Goal: Find contact information: Find contact information

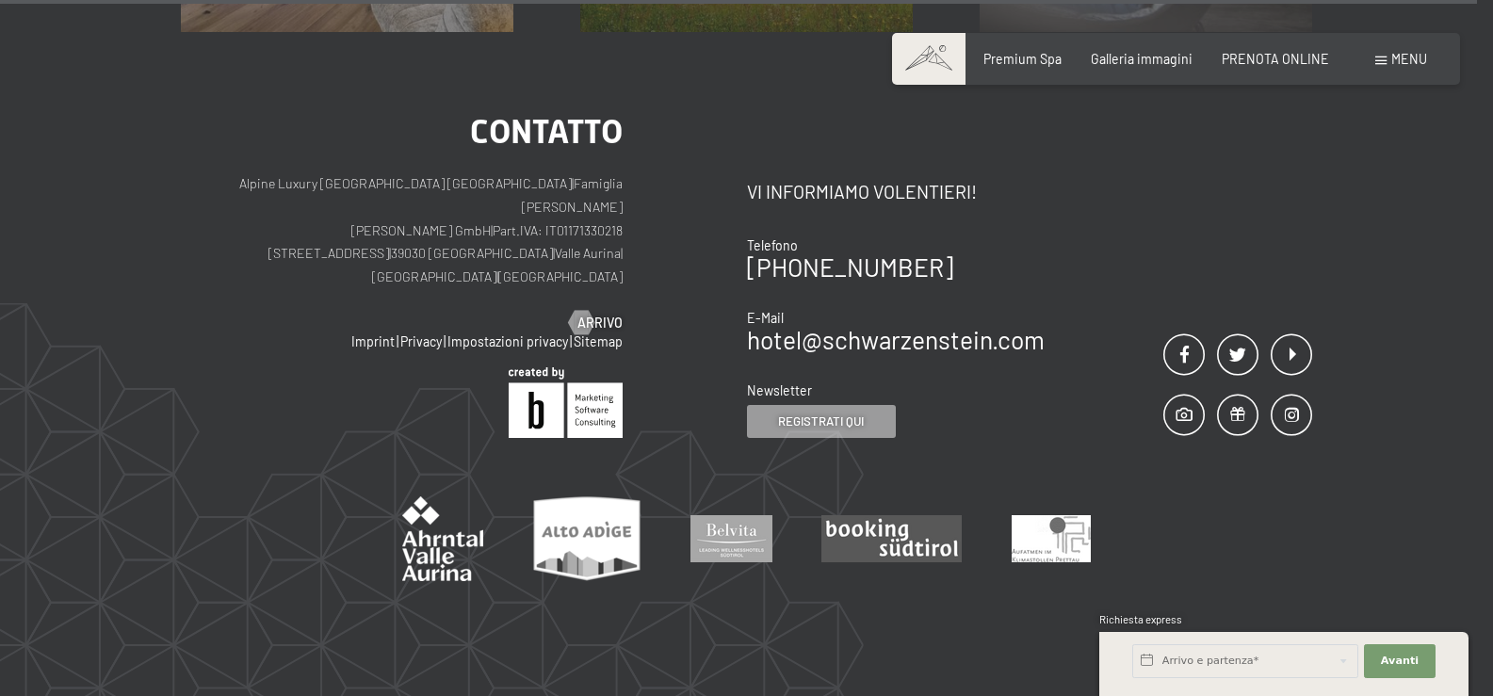
scroll to position [8087, 0]
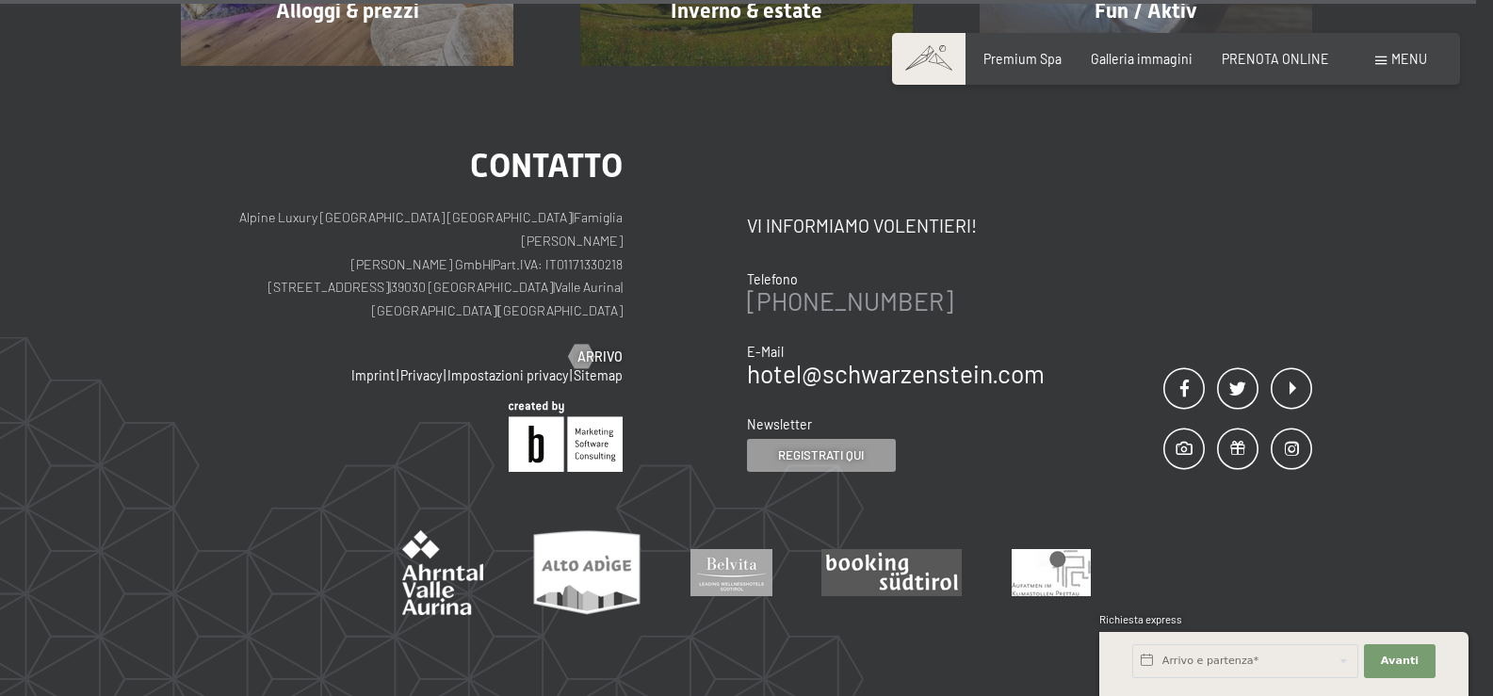
drag, startPoint x: 964, startPoint y: 208, endPoint x: 757, endPoint y: 203, distance: 207.2
click at [757, 289] on div "[PHONE_NUMBER]" at bounding box center [896, 301] width 298 height 24
click at [757, 286] on link "[PHONE_NUMBER]" at bounding box center [850, 300] width 206 height 29
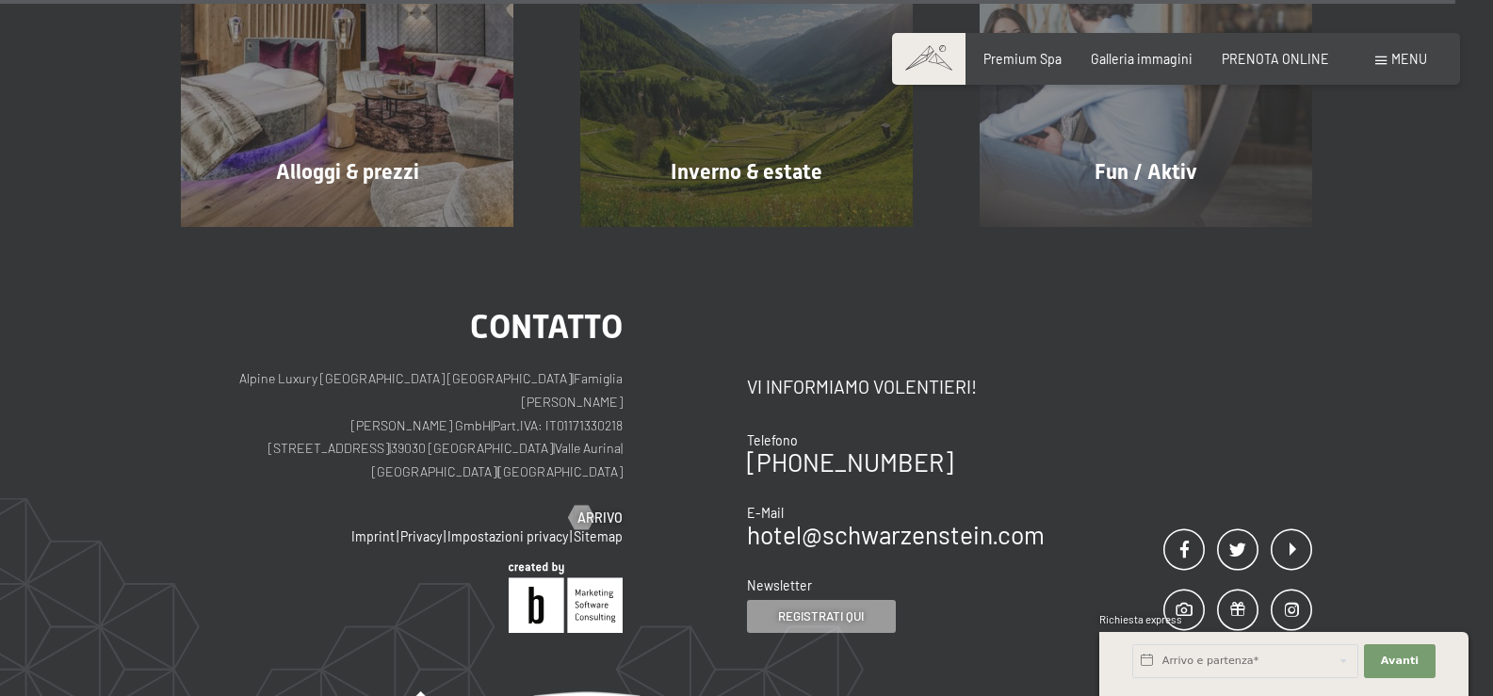
scroll to position [7898, 0]
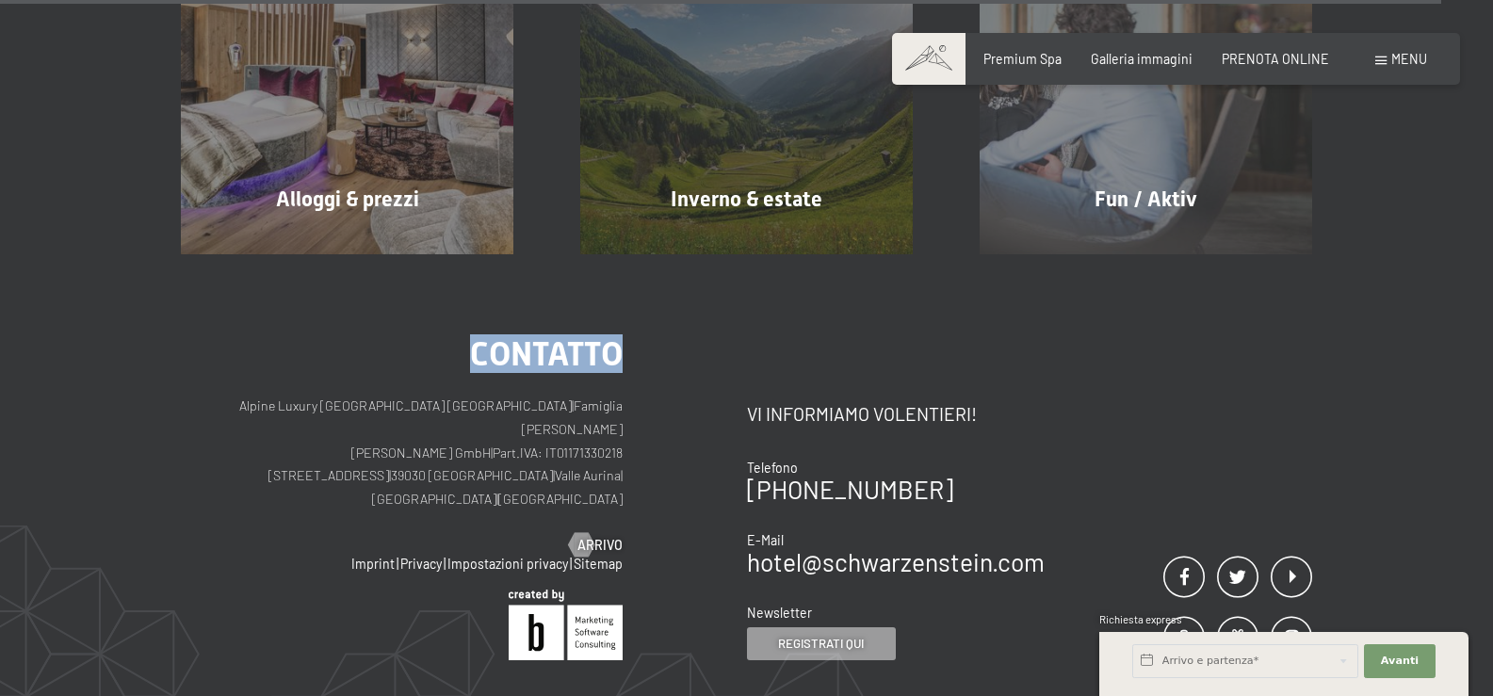
drag, startPoint x: 625, startPoint y: 292, endPoint x: 650, endPoint y: 292, distance: 24.5
click at [650, 337] on div "Contatto Alpine Luxury [GEOGRAPHIC_DATA] SCHWARZENSTEIN | Famiglia Zimmerhofer …" at bounding box center [464, 498] width 566 height 323
click at [821, 254] on div "Contatto Alpine Luxury [GEOGRAPHIC_DATA] SCHWARZENSTEIN | Famiglia Zimmerhofer …" at bounding box center [746, 590] width 1493 height 673
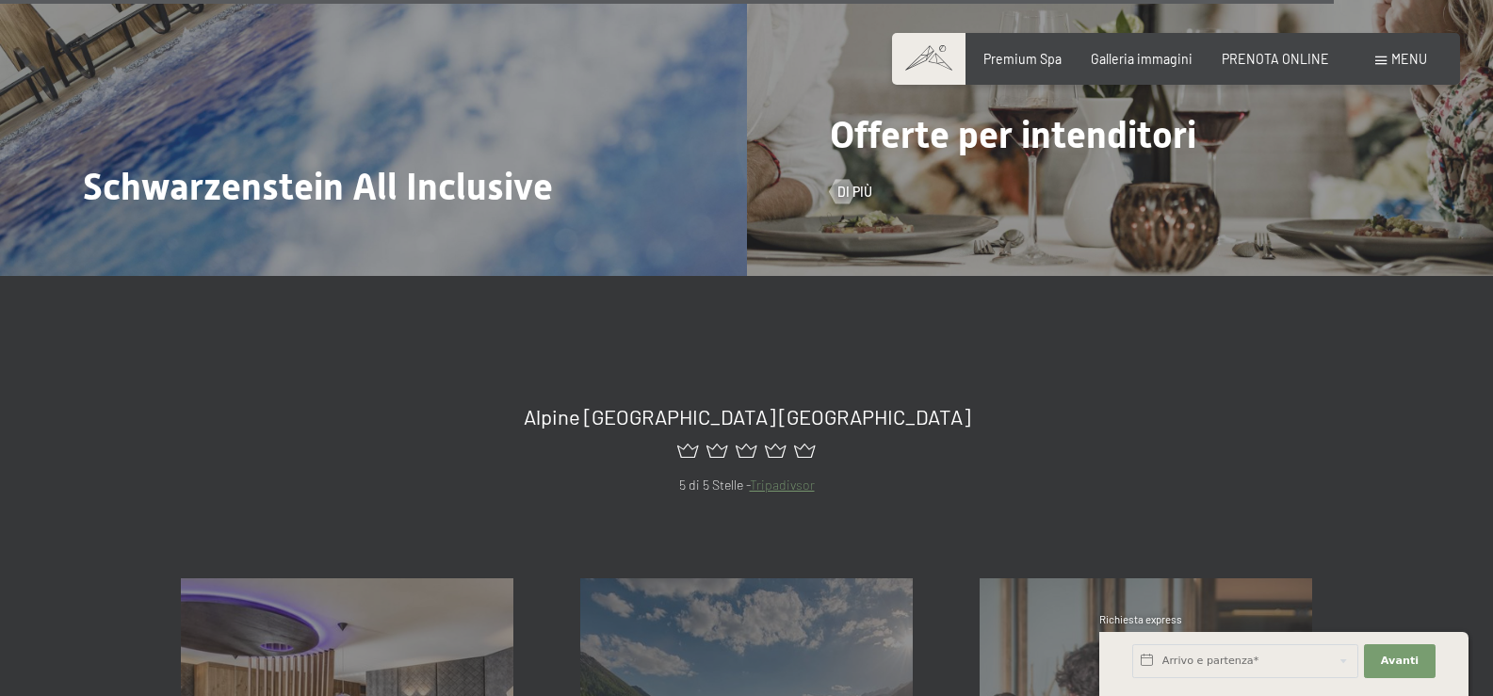
scroll to position [7239, 0]
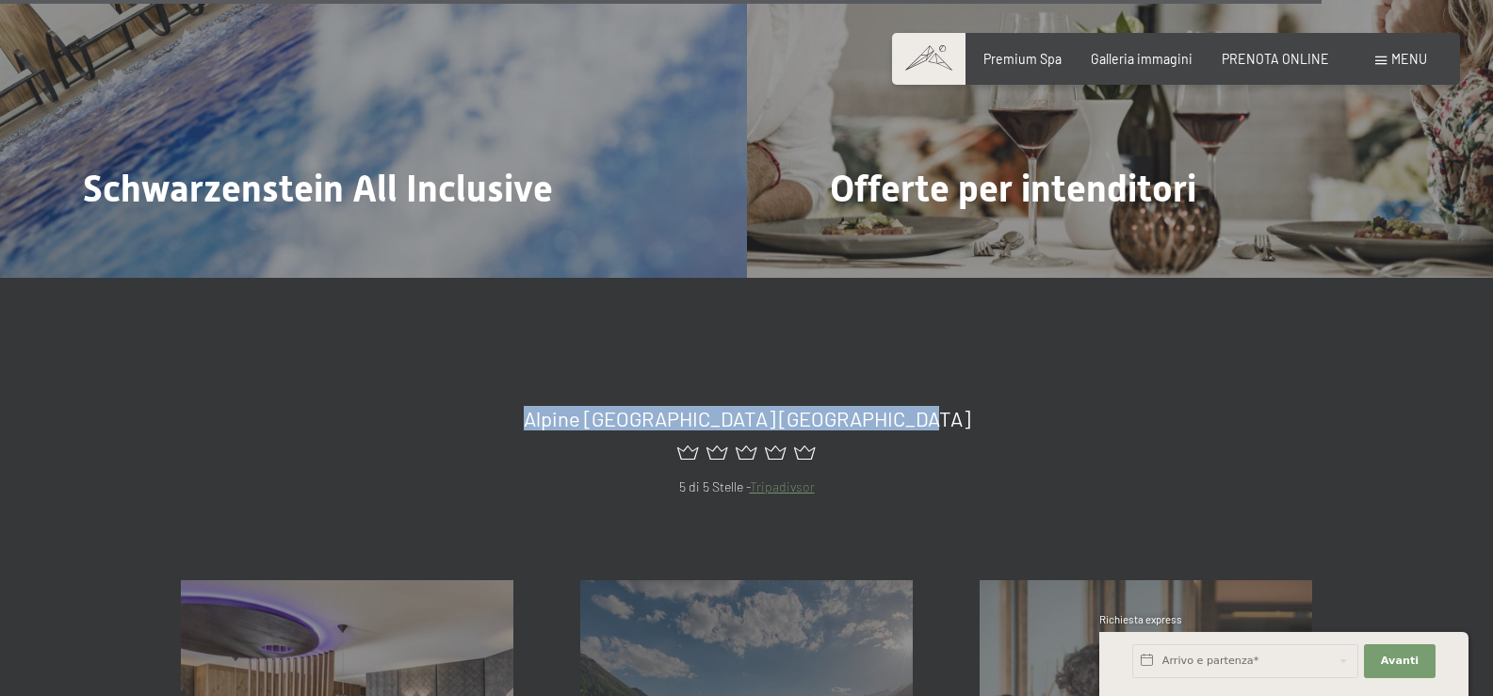
drag, startPoint x: 475, startPoint y: 353, endPoint x: 1085, endPoint y: 364, distance: 610.3
click at [1085, 406] on h2 "Alpine [GEOGRAPHIC_DATA] [GEOGRAPHIC_DATA]" at bounding box center [746, 418] width 1131 height 24
drag, startPoint x: 772, startPoint y: 369, endPoint x: 543, endPoint y: 368, distance: 228.8
click at [565, 406] on h2 "Alpine [GEOGRAPHIC_DATA] [GEOGRAPHIC_DATA]" at bounding box center [746, 418] width 1131 height 24
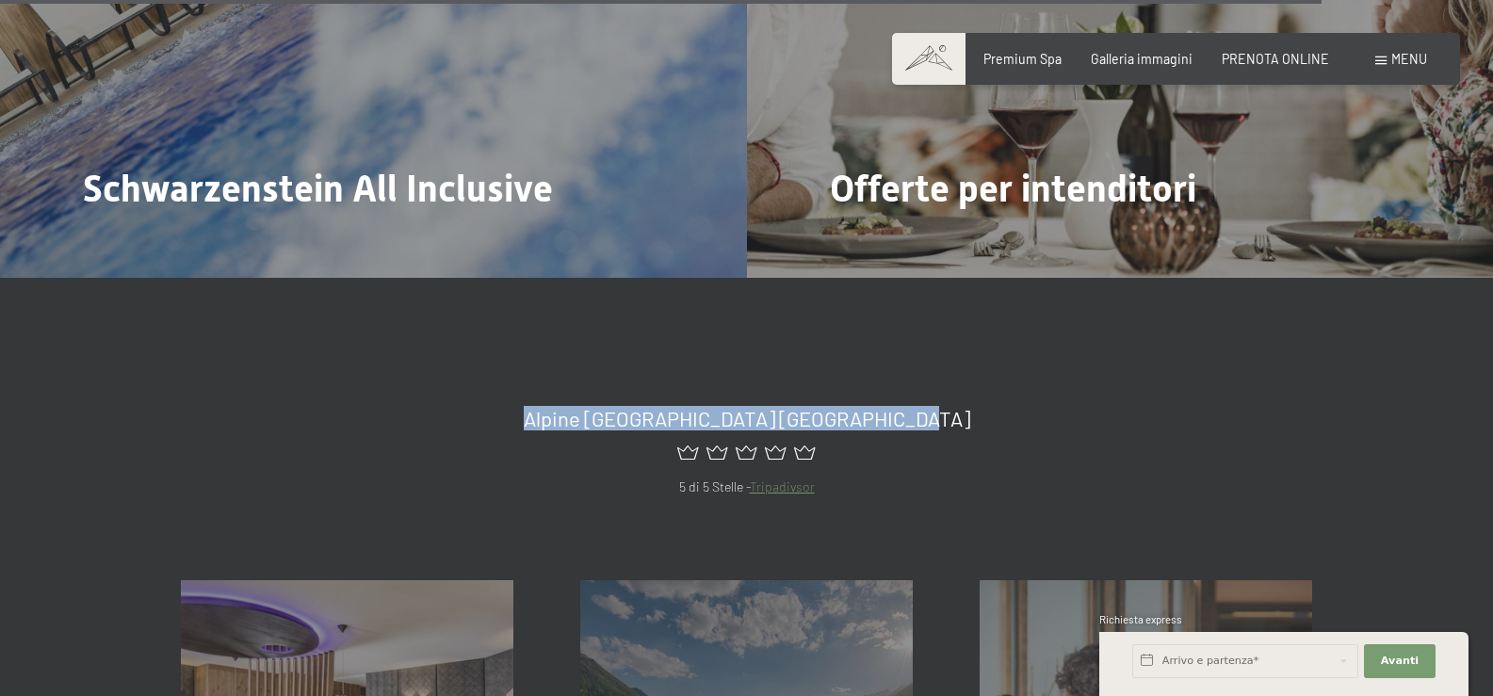
click at [543, 406] on h2 "Alpine [GEOGRAPHIC_DATA] [GEOGRAPHIC_DATA]" at bounding box center [746, 418] width 1131 height 24
drag, startPoint x: 534, startPoint y: 362, endPoint x: 1037, endPoint y: 357, distance: 502.9
click at [1037, 406] on h2 "Alpine [GEOGRAPHIC_DATA] [GEOGRAPHIC_DATA]" at bounding box center [746, 418] width 1131 height 24
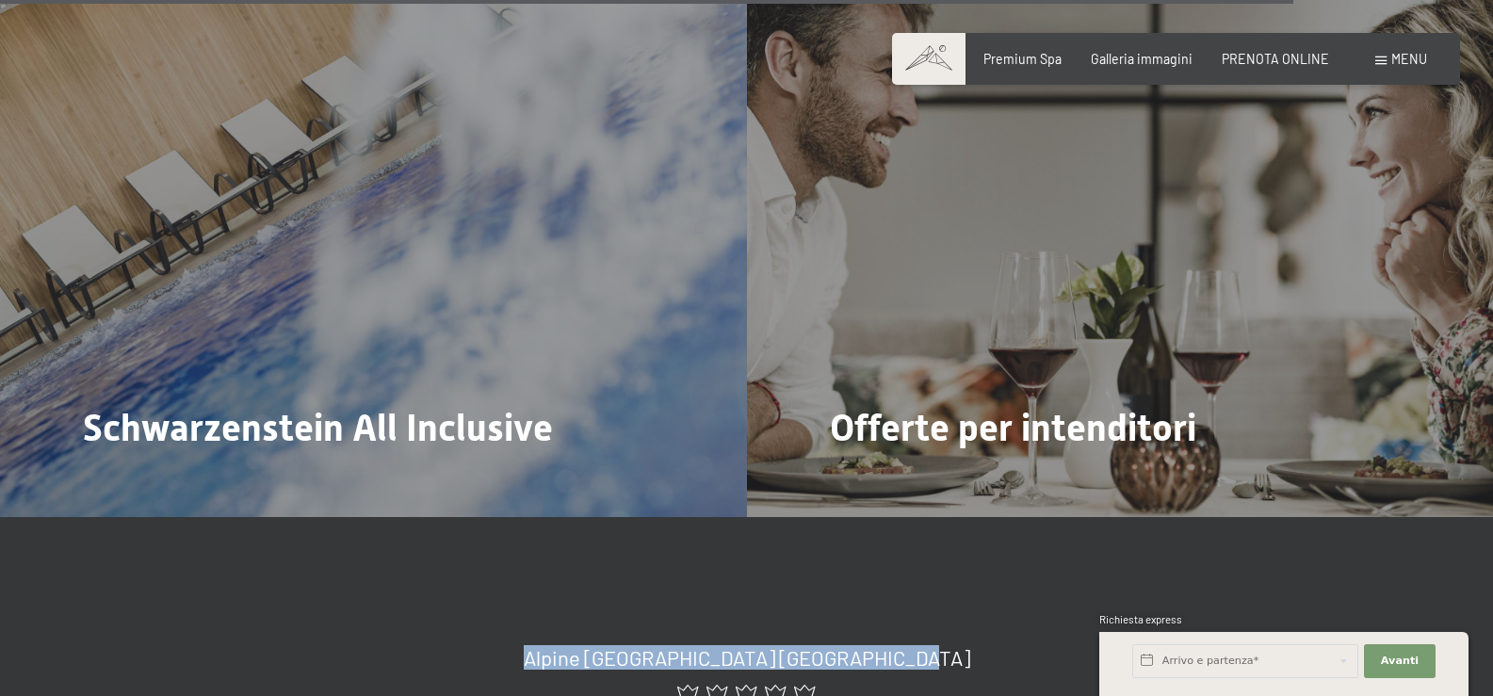
scroll to position [7145, 0]
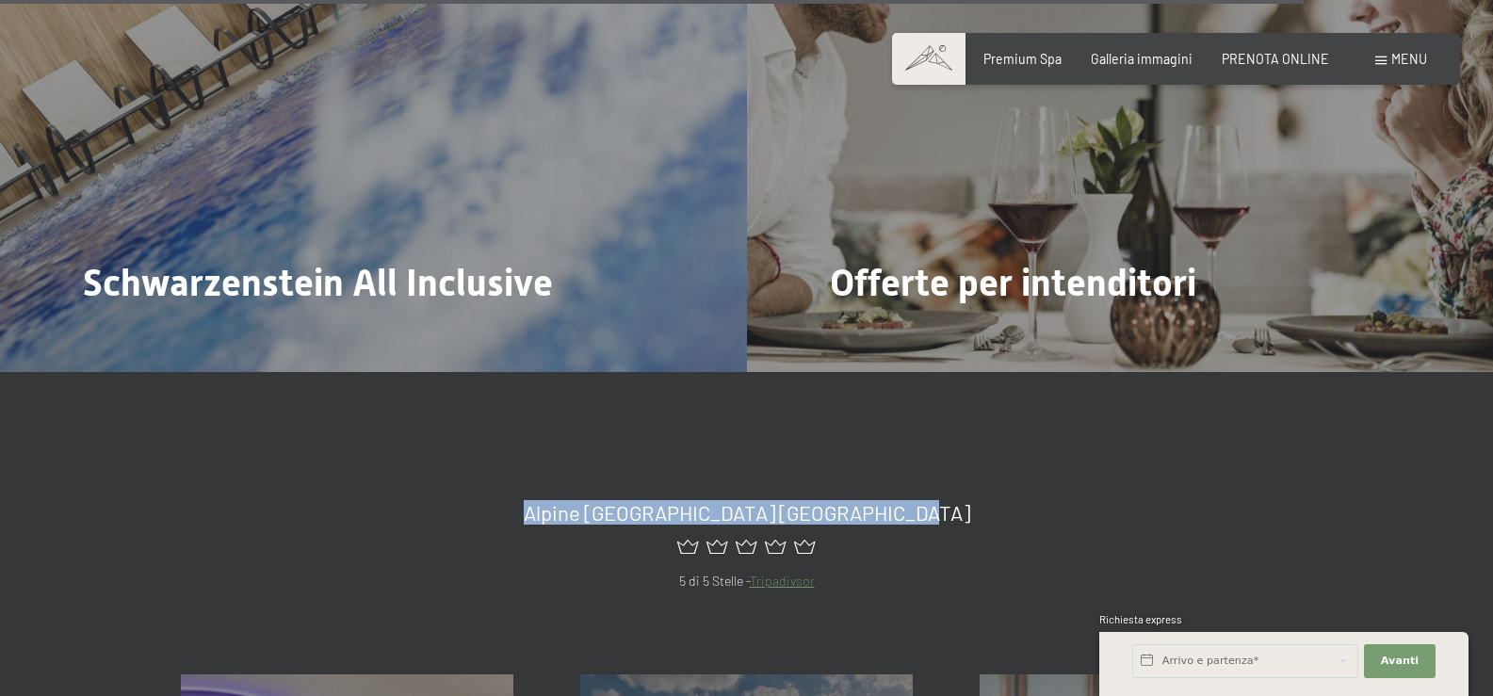
click at [884, 455] on div "Alpine [GEOGRAPHIC_DATA] Schwarzenstein 5 di 5 Stelle - Tripadivsor" at bounding box center [746, 523] width 1493 height 137
drag, startPoint x: 1025, startPoint y: 450, endPoint x: 480, endPoint y: 446, distance: 544.3
click at [480, 500] on h2 "Alpine [GEOGRAPHIC_DATA] [GEOGRAPHIC_DATA]" at bounding box center [746, 512] width 1131 height 24
drag, startPoint x: 476, startPoint y: 446, endPoint x: 1052, endPoint y: 449, distance: 576.3
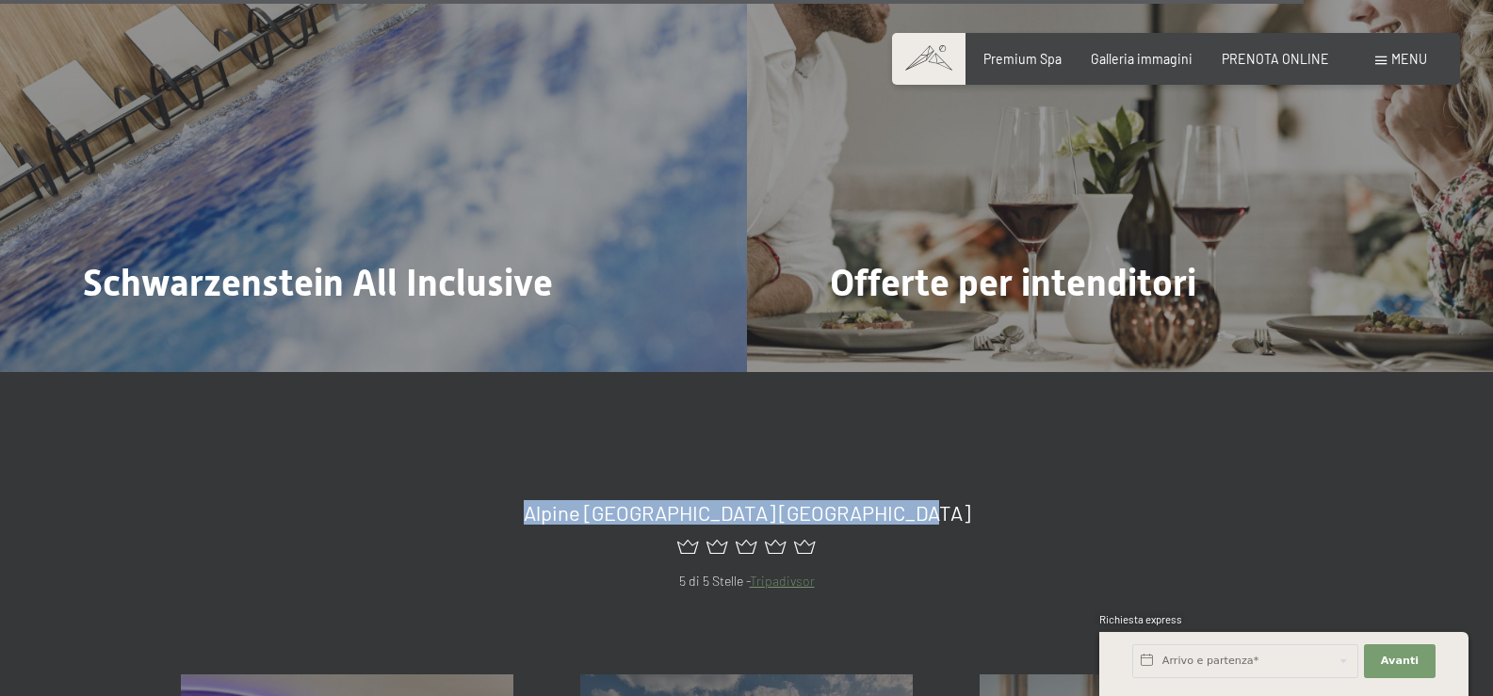
click at [1052, 500] on h2 "Alpine [GEOGRAPHIC_DATA] [GEOGRAPHIC_DATA]" at bounding box center [746, 512] width 1131 height 24
drag, startPoint x: 610, startPoint y: 450, endPoint x: 457, endPoint y: 447, distance: 153.5
click at [457, 500] on h2 "Alpine [GEOGRAPHIC_DATA] [GEOGRAPHIC_DATA]" at bounding box center [746, 512] width 1131 height 24
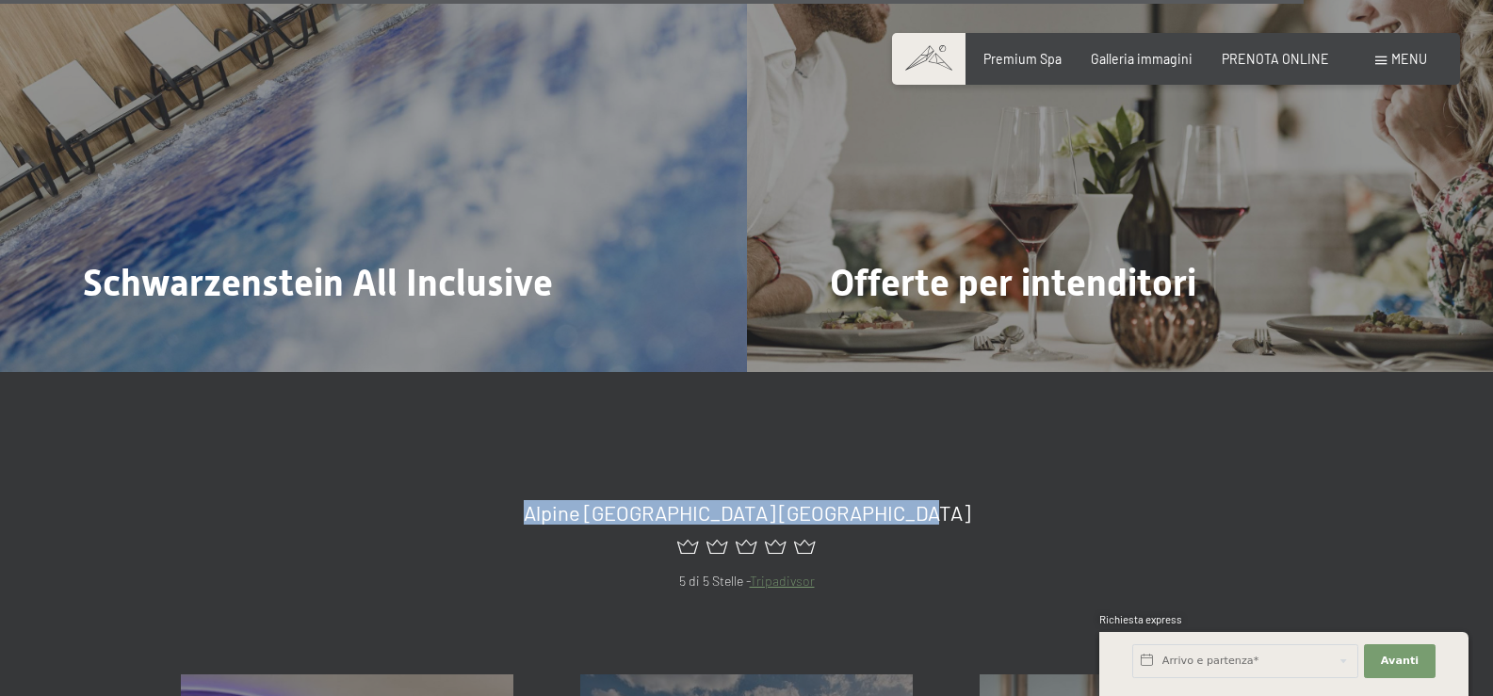
drag, startPoint x: 533, startPoint y: 461, endPoint x: 1167, endPoint y: 464, distance: 633.8
click at [1167, 500] on h2 "Alpine [GEOGRAPHIC_DATA] [GEOGRAPHIC_DATA]" at bounding box center [746, 512] width 1131 height 24
drag, startPoint x: 998, startPoint y: 464, endPoint x: 320, endPoint y: 445, distance: 678.3
click at [320, 500] on h2 "Alpine [GEOGRAPHIC_DATA] [GEOGRAPHIC_DATA]" at bounding box center [746, 512] width 1131 height 24
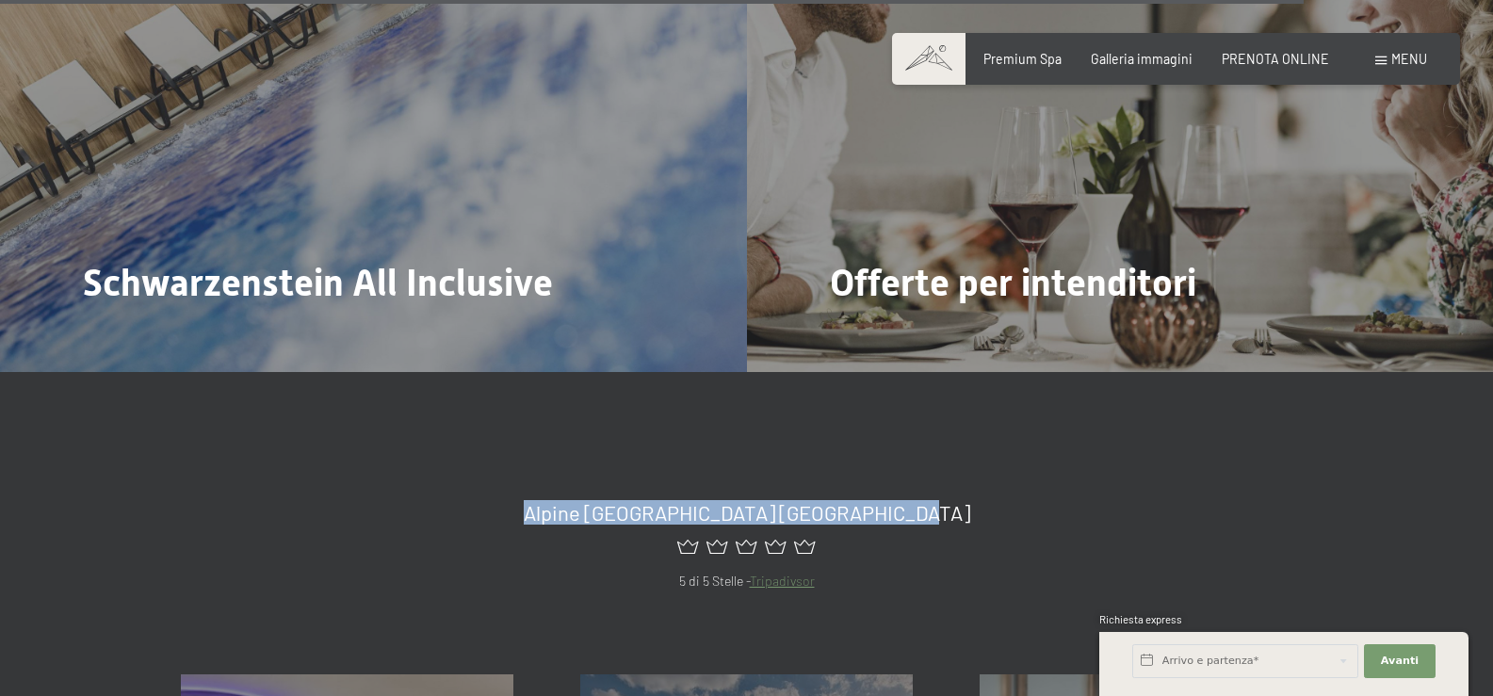
click at [343, 455] on div "Alpine [GEOGRAPHIC_DATA] Schwarzenstein 5 di 5 Stelle - Tripadivsor" at bounding box center [746, 523] width 1493 height 137
drag, startPoint x: 776, startPoint y: 453, endPoint x: 1045, endPoint y: 463, distance: 269.5
click at [1045, 463] on div "Alpine [GEOGRAPHIC_DATA] Schwarzenstein 5 di 5 Stelle - Tripadivsor" at bounding box center [746, 523] width 1493 height 137
click at [1045, 500] on h2 "Alpine [GEOGRAPHIC_DATA] [GEOGRAPHIC_DATA]" at bounding box center [746, 512] width 1131 height 24
